Goal: Task Accomplishment & Management: Use online tool/utility

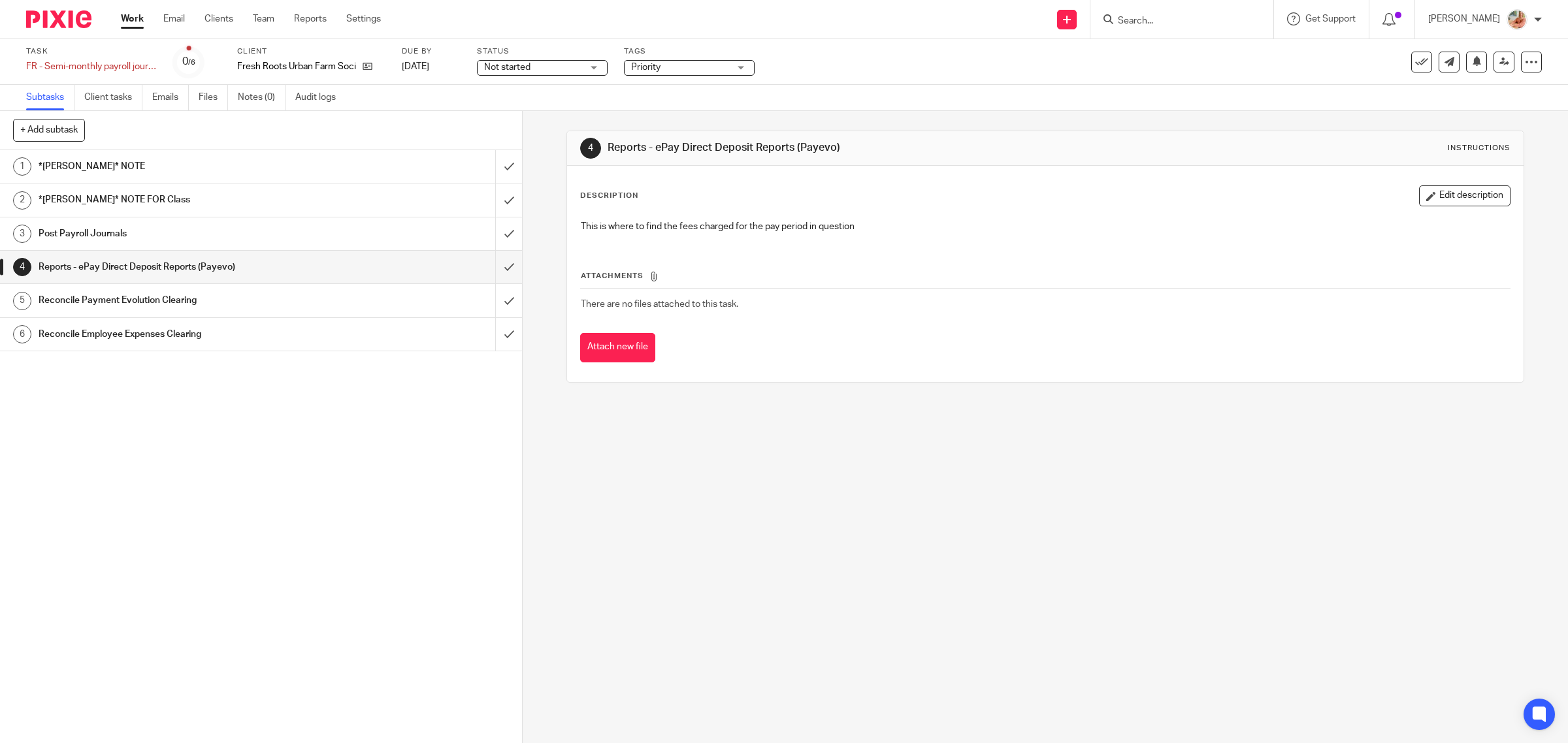
drag, startPoint x: 260, startPoint y: 167, endPoint x: 519, endPoint y: 236, distance: 268.0
click at [260, 167] on h1 "*[PERSON_NAME]* NOTE" at bounding box center [186, 167] width 296 height 20
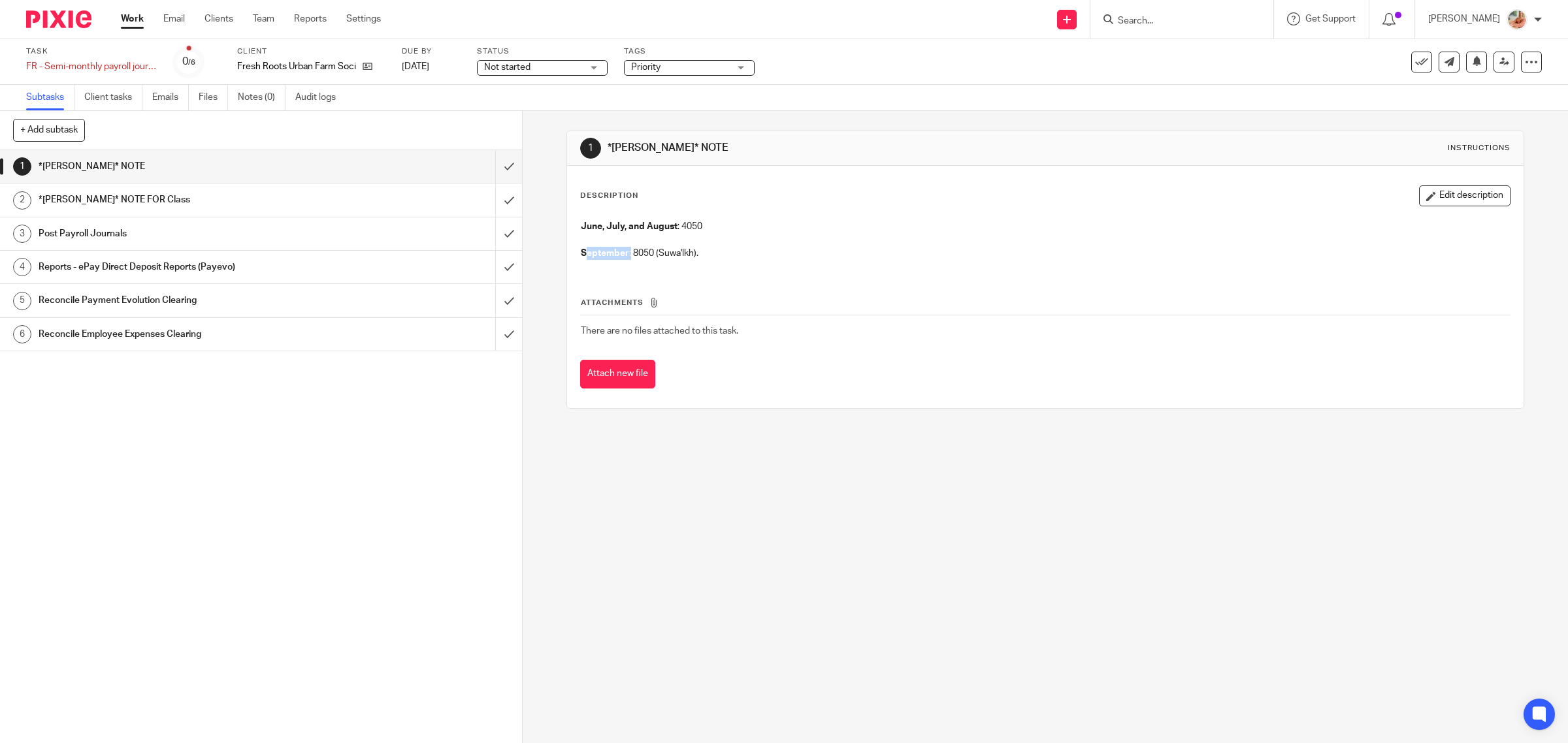
drag, startPoint x: 582, startPoint y: 257, endPoint x: 628, endPoint y: 251, distance: 46.4
click at [628, 251] on p "September : 8050 (Suwa'lkh)." at bounding box center [1046, 254] width 930 height 13
click at [485, 170] on input "submit" at bounding box center [260, 167] width 522 height 33
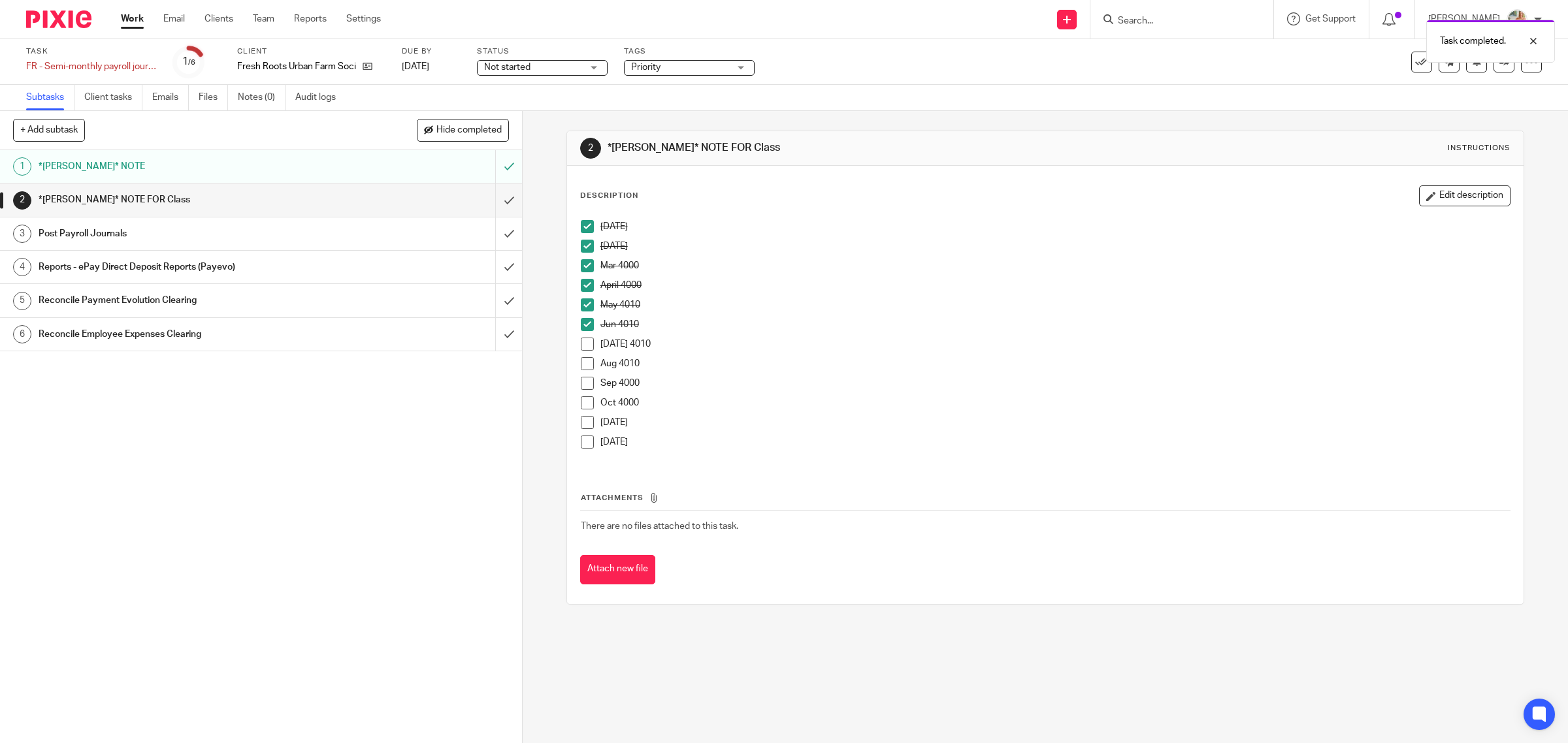
click at [585, 344] on span at bounding box center [587, 344] width 13 height 13
click at [582, 361] on span at bounding box center [587, 364] width 13 height 13
drag, startPoint x: 577, startPoint y: 380, endPoint x: 626, endPoint y: 403, distance: 54.1
click at [581, 379] on span at bounding box center [587, 383] width 13 height 13
click at [493, 200] on input "submit" at bounding box center [260, 200] width 522 height 33
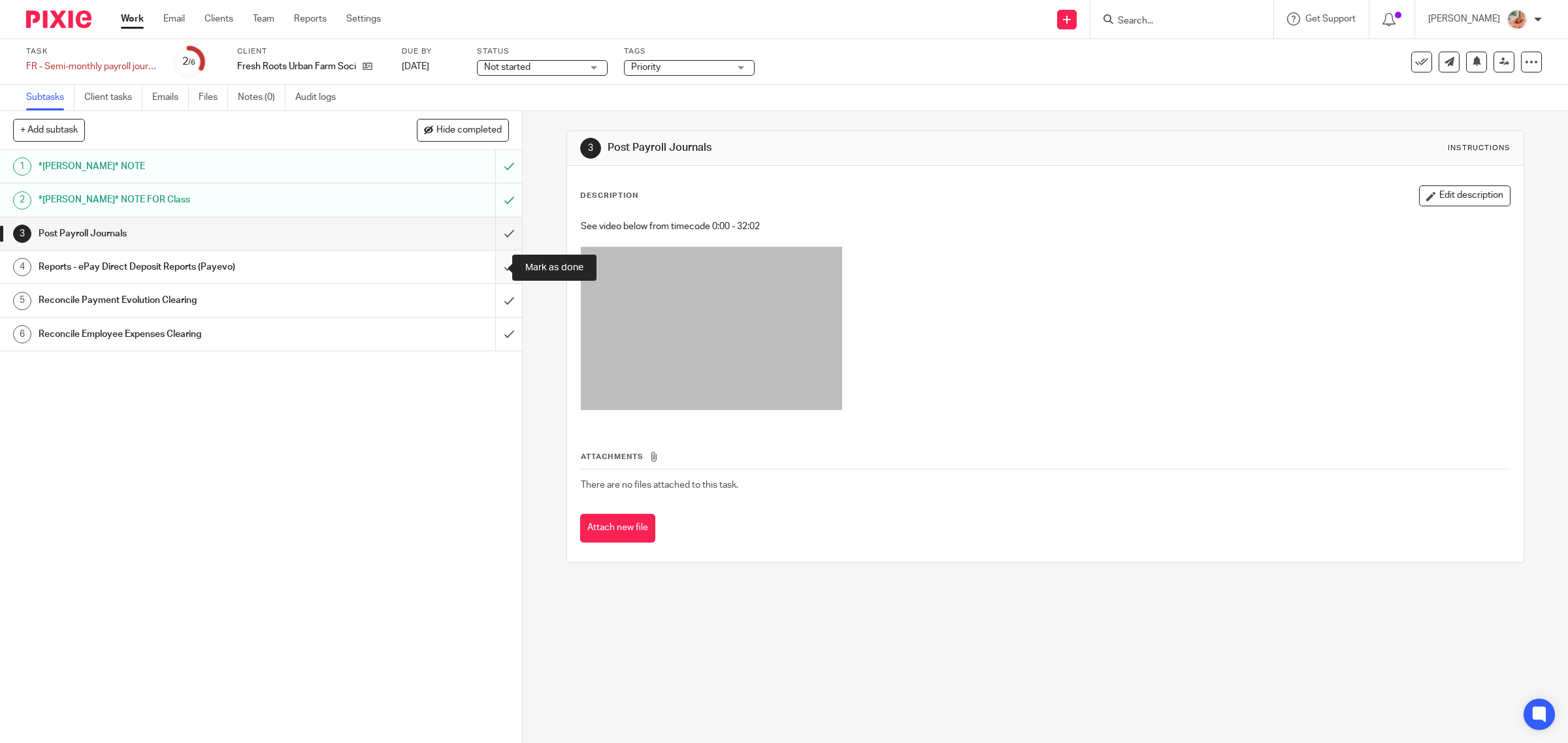
drag, startPoint x: 490, startPoint y: 266, endPoint x: 498, endPoint y: 269, distance: 8.5
click at [490, 266] on input "submit" at bounding box center [260, 267] width 522 height 33
click at [490, 204] on input "submit" at bounding box center [260, 200] width 522 height 33
click at [495, 239] on input "submit" at bounding box center [260, 234] width 522 height 33
click at [489, 302] on input "submit" at bounding box center [260, 300] width 522 height 33
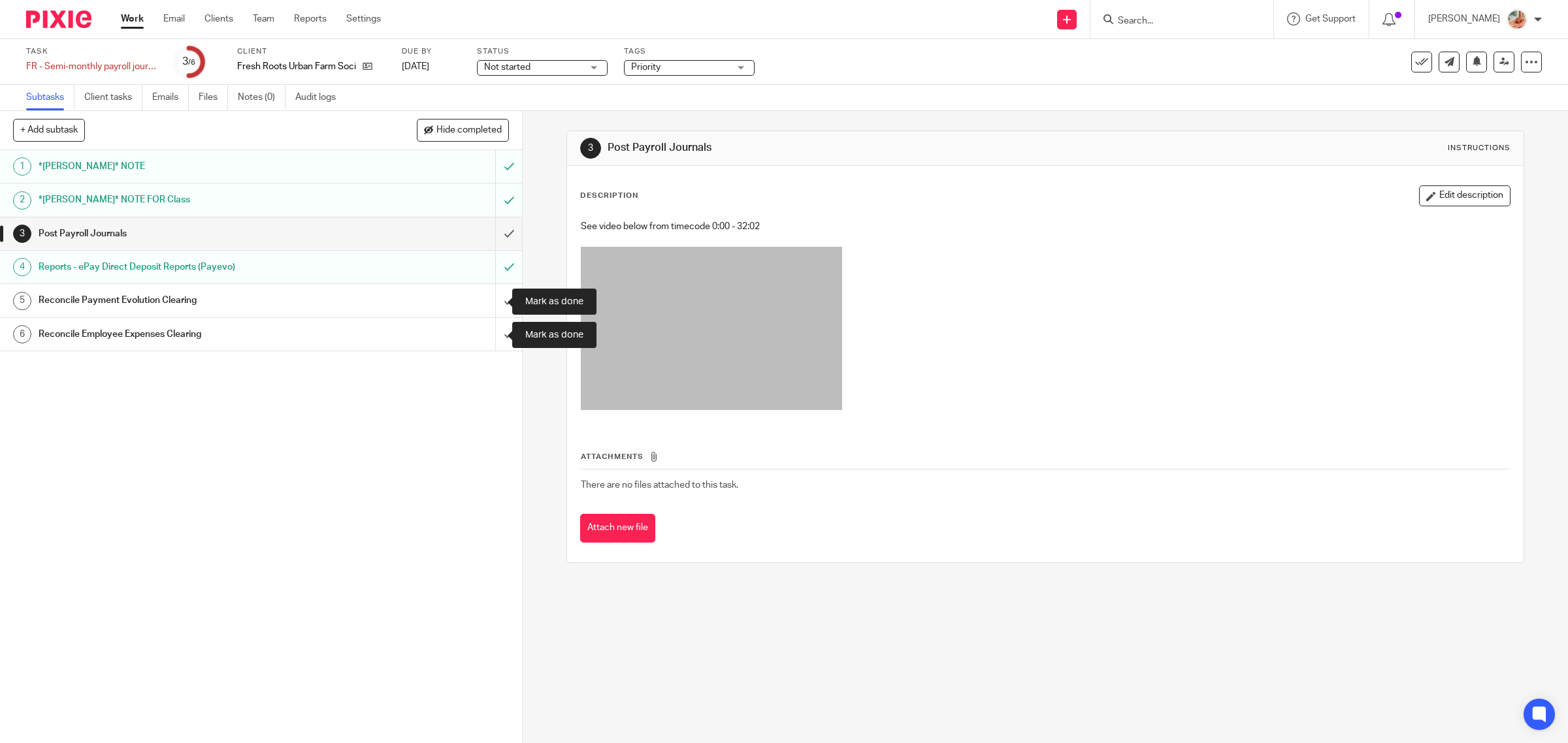
drag, startPoint x: 495, startPoint y: 340, endPoint x: 353, endPoint y: 72, distance: 303.3
click at [496, 340] on input "submit" at bounding box center [260, 334] width 522 height 33
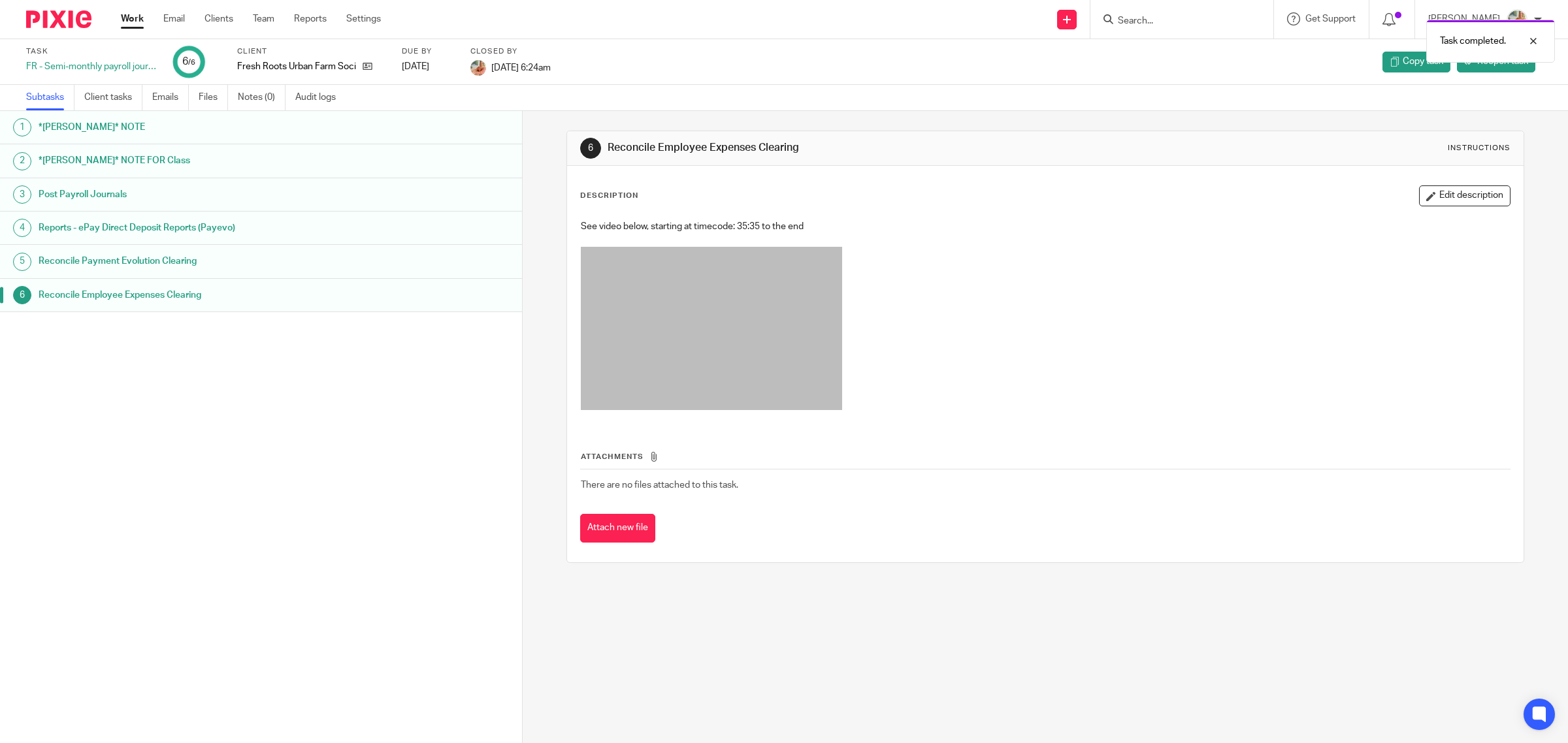
click at [122, 8] on div "Work Email Clients Team Reports Settings Work Email Clients Team Reports Settin…" at bounding box center [254, 19] width 292 height 39
click at [123, 14] on link "Work" at bounding box center [132, 19] width 23 height 13
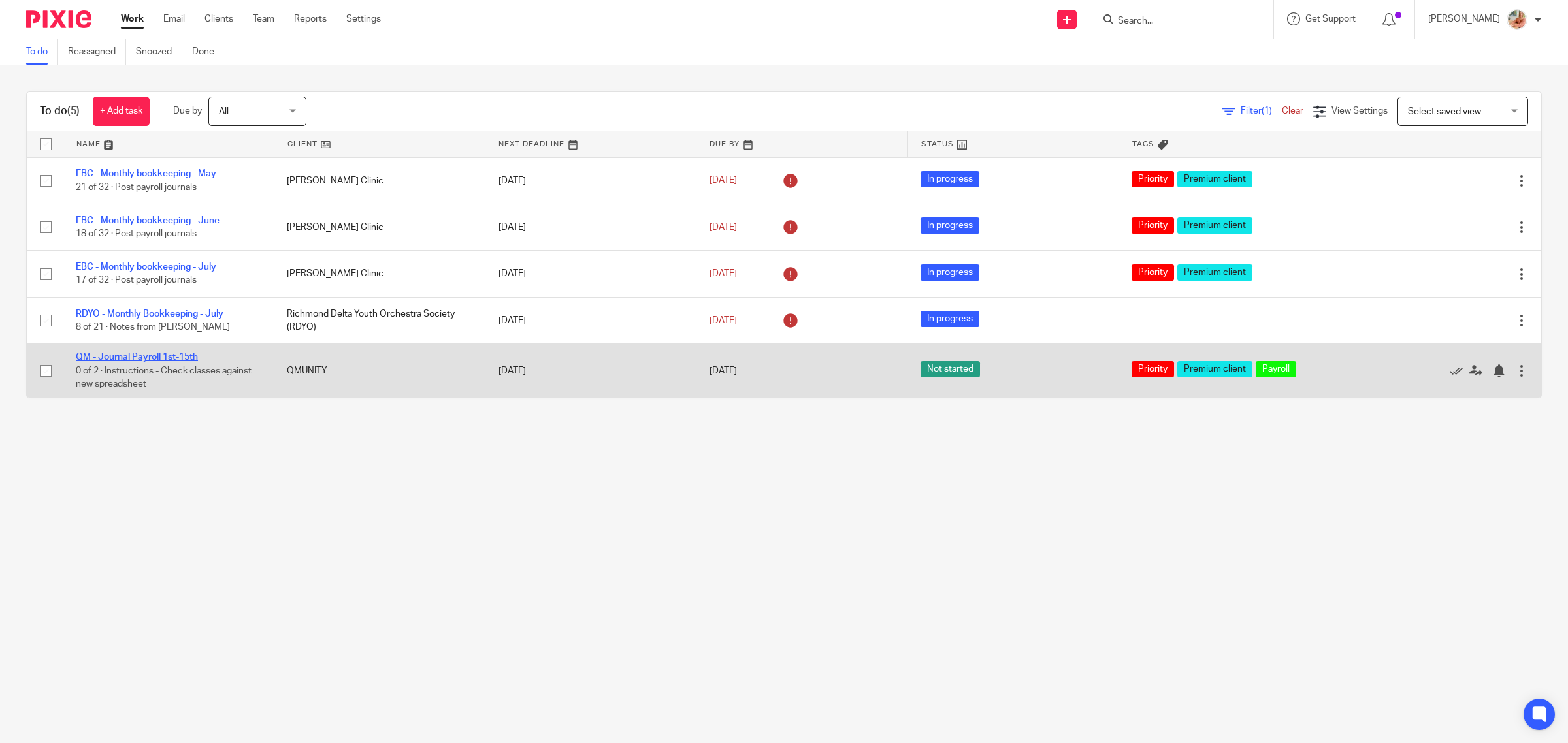
click at [129, 352] on link "QM - Journal Payroll 1st-15th" at bounding box center [136, 356] width 122 height 9
